Goal: Task Accomplishment & Management: Complete application form

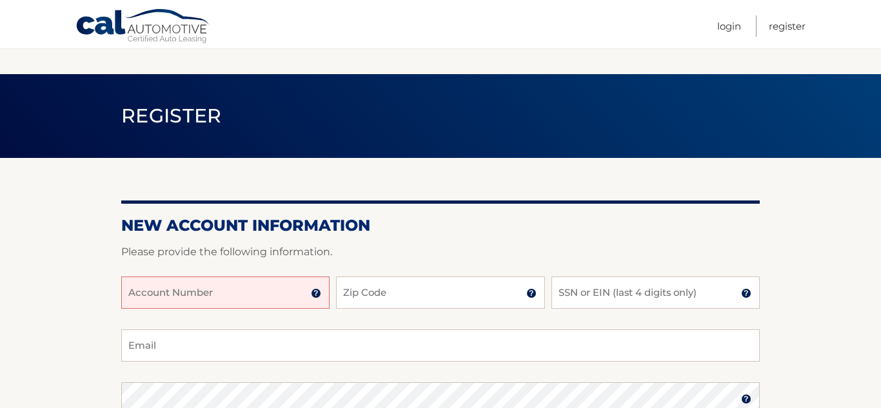
scroll to position [130, 0]
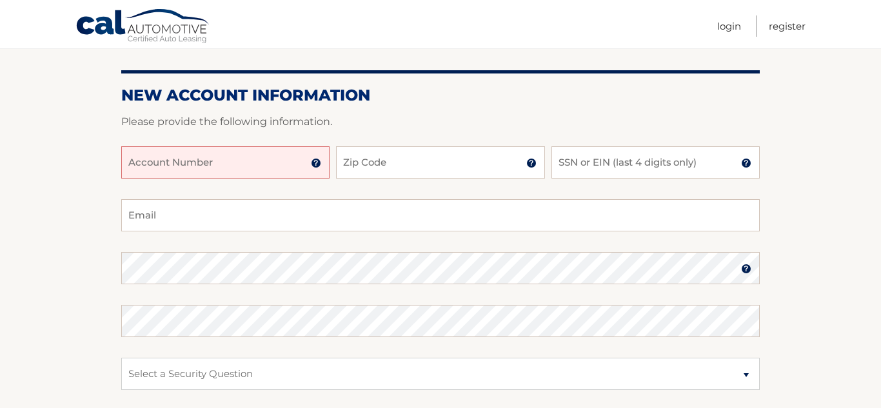
click at [186, 165] on input "Account Number" at bounding box center [225, 162] width 208 height 32
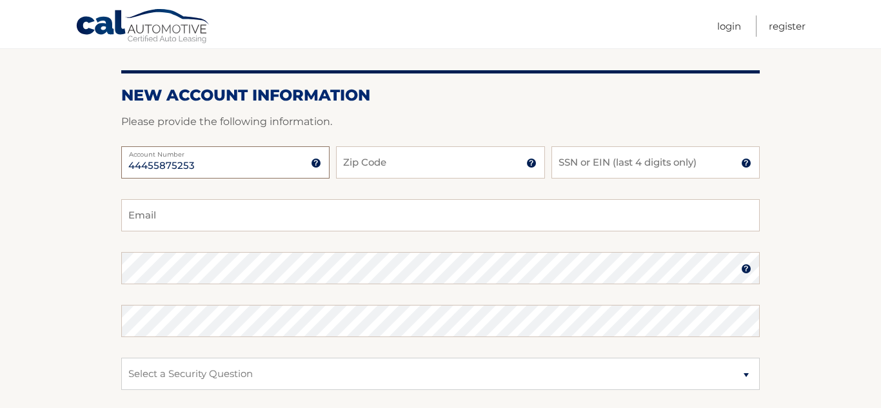
type input "44455875253"
click at [447, 163] on input "Zip Code" at bounding box center [440, 162] width 208 height 32
type input "14770"
click at [590, 161] on input "SSN or EIN (last 4 digits only)" at bounding box center [655, 162] width 208 height 32
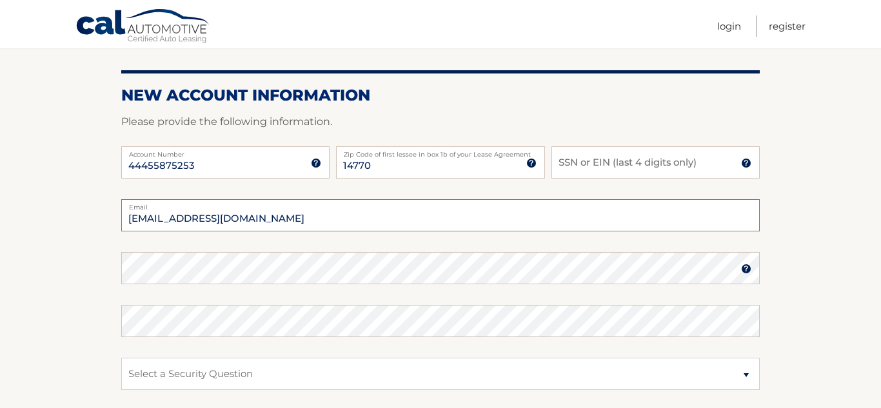
click at [280, 213] on input "angelaharvey41@gmail.com" at bounding box center [440, 215] width 638 height 32
type input "a"
type input "[EMAIL_ADDRESS][DOMAIN_NAME]"
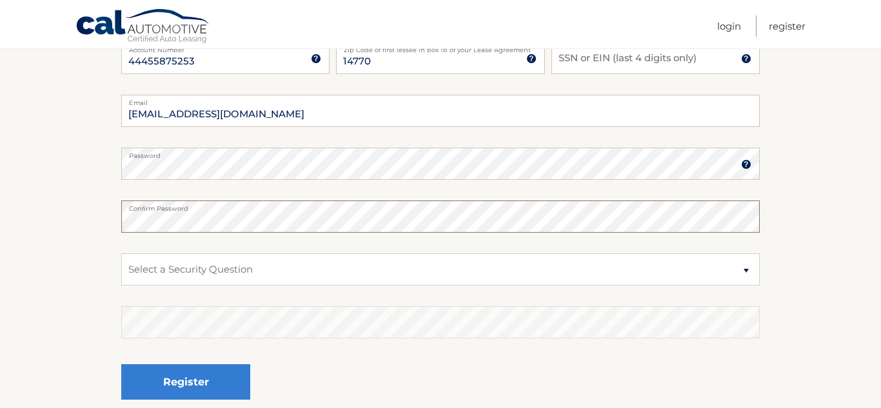
scroll to position [239, 0]
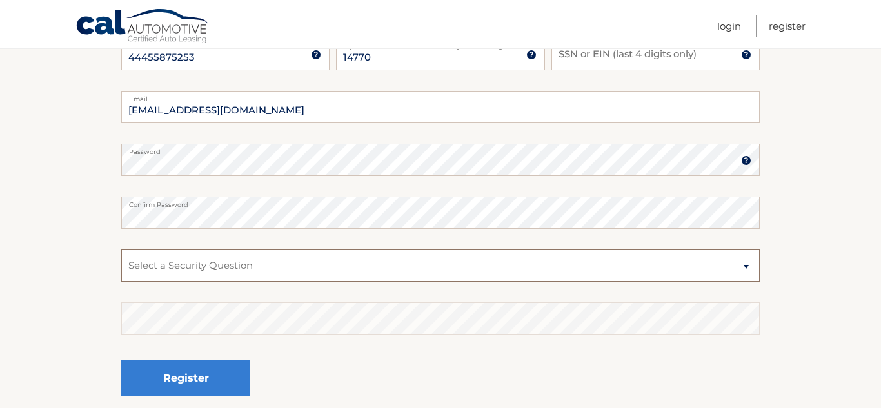
click at [738, 268] on select "Select a Security Question What was the name of your elementary school? What is…" at bounding box center [440, 265] width 638 height 32
select select "4"
click at [121, 249] on select "Select a Security Question What was the name of your elementary school? What is…" at bounding box center [440, 265] width 638 height 32
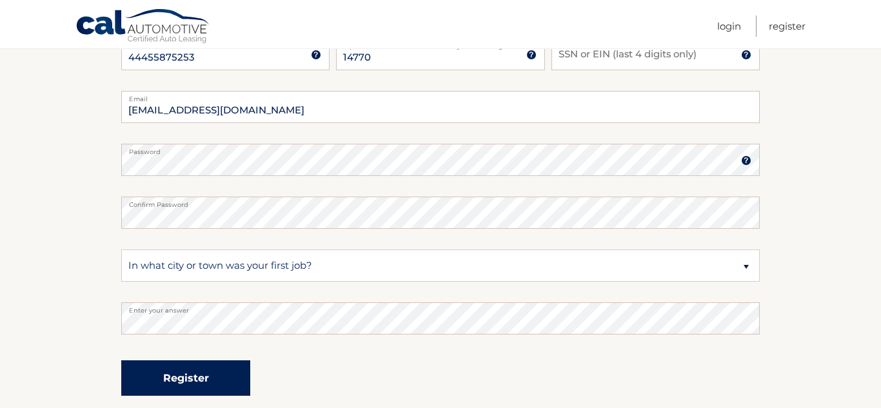
click at [177, 376] on button "Register" at bounding box center [185, 377] width 129 height 35
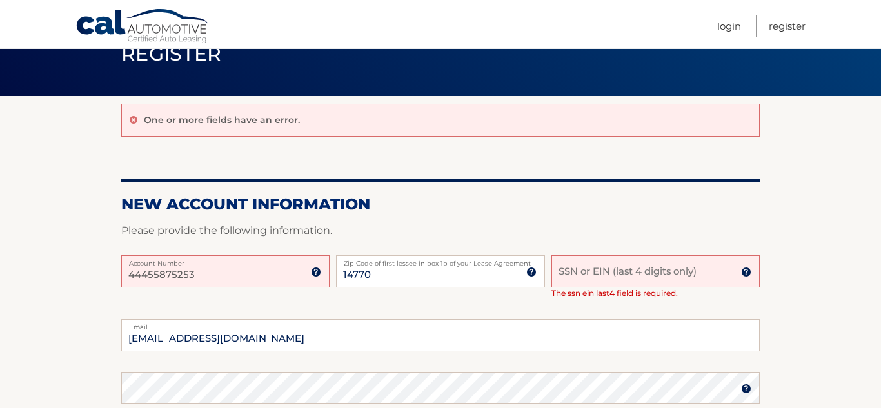
scroll to position [63, 0]
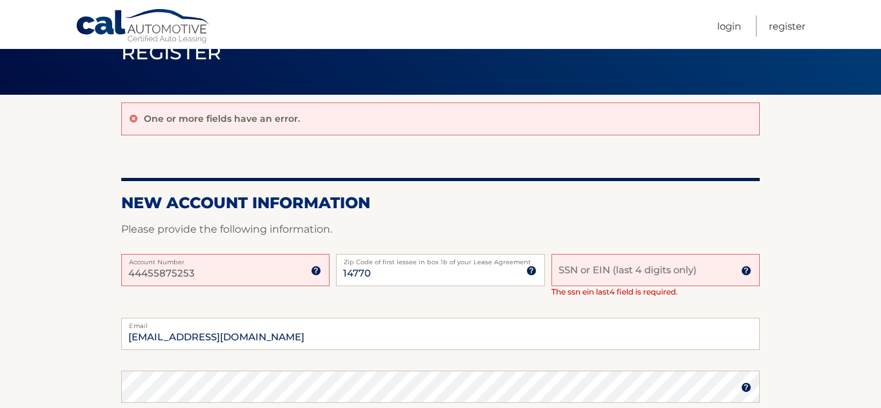
click at [596, 279] on input "SSN or EIN (last 4 digits only)" at bounding box center [655, 270] width 208 height 32
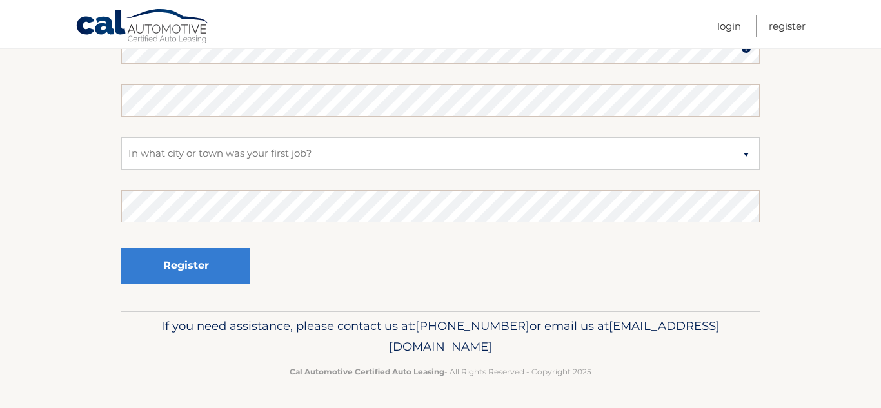
scroll to position [401, 0]
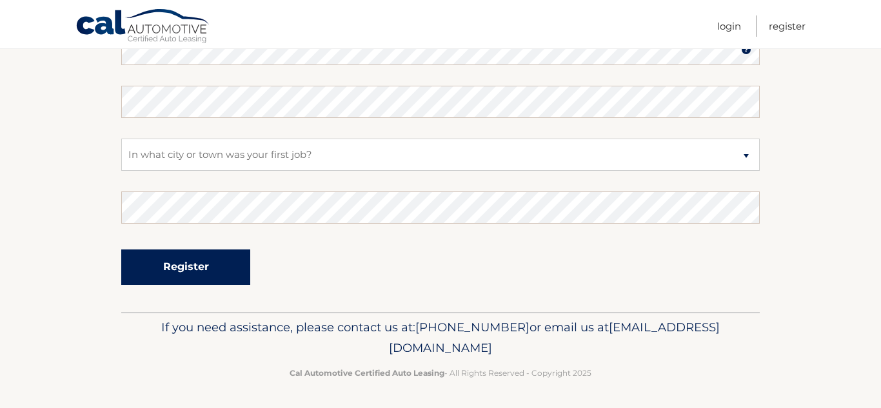
type input "2484"
click at [187, 275] on button "Register" at bounding box center [185, 266] width 129 height 35
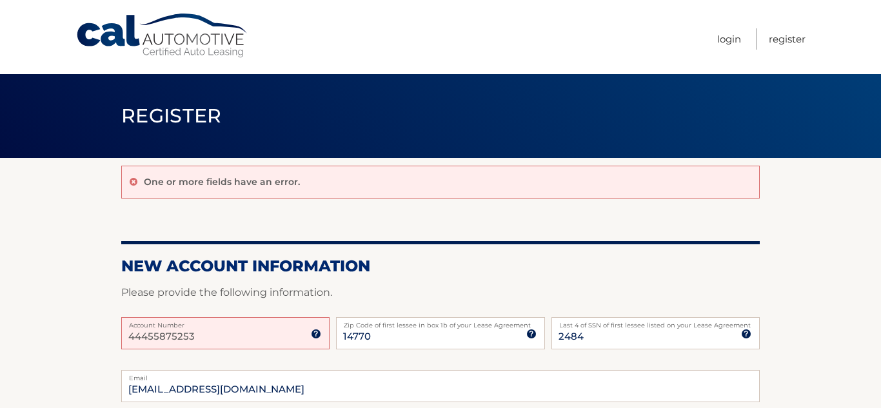
click at [198, 340] on input "44455875253" at bounding box center [225, 333] width 208 height 32
click at [317, 336] on img at bounding box center [316, 334] width 10 height 10
